Goal: Find specific page/section: Find specific page/section

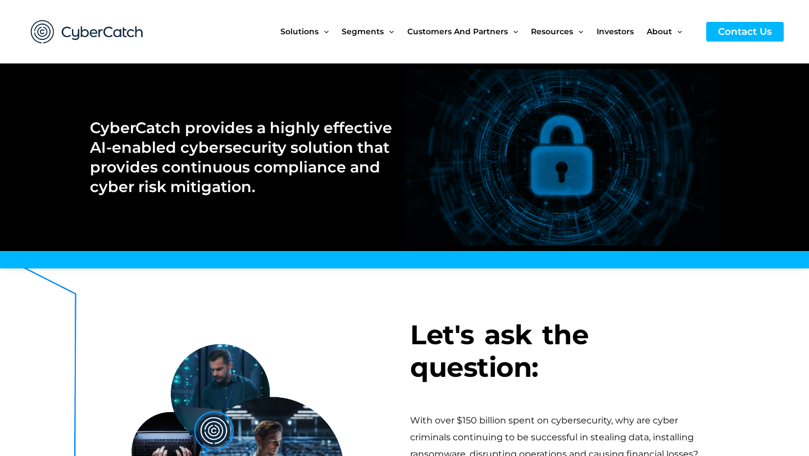
scroll to position [3, 0]
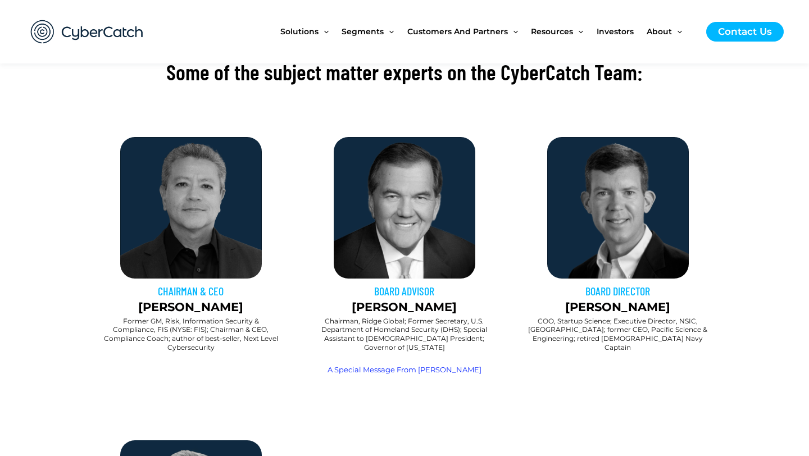
scroll to position [1238, 0]
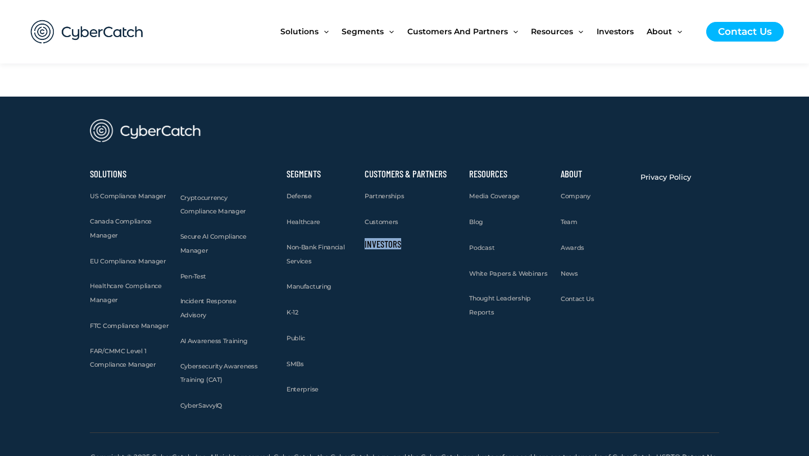
click at [409, 261] on div "Customers & Partners Partnerships Customers Investors" at bounding box center [411, 292] width 105 height 254
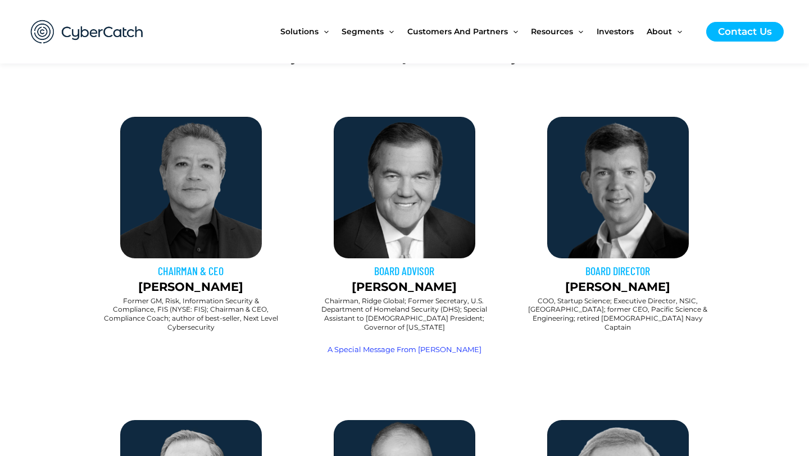
scroll to position [381, 0]
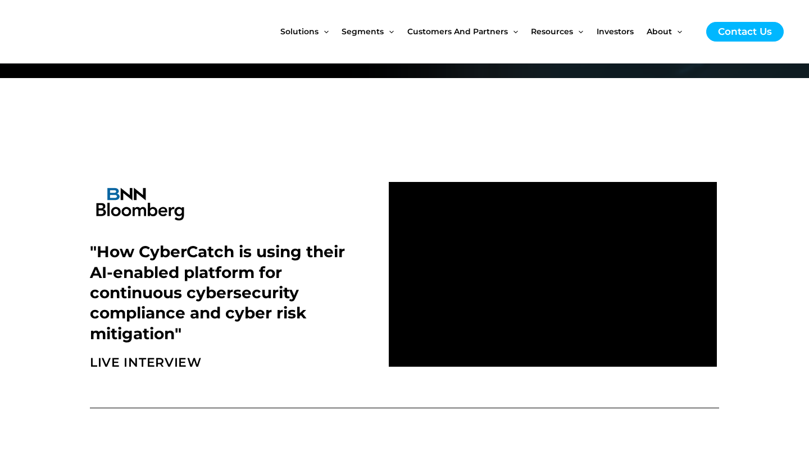
scroll to position [290, 0]
